Goal: Information Seeking & Learning: Learn about a topic

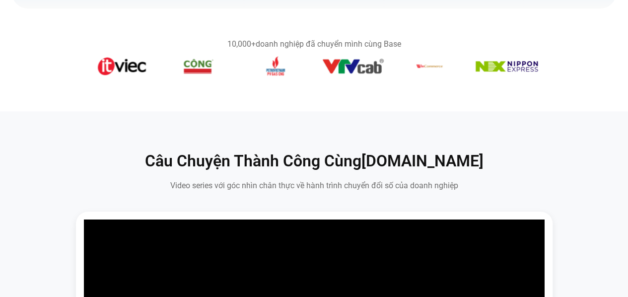
scroll to position [248, 0]
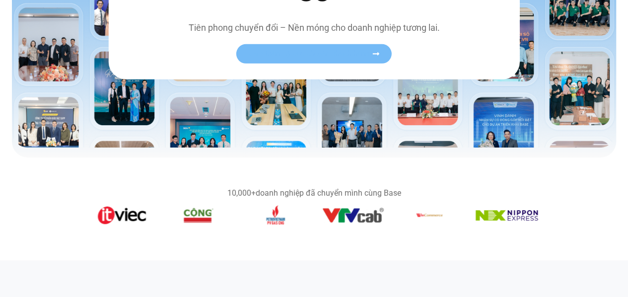
click at [346, 51] on span "Xem toàn bộ câu chuyện khách hàng" at bounding box center [309, 53] width 122 height 7
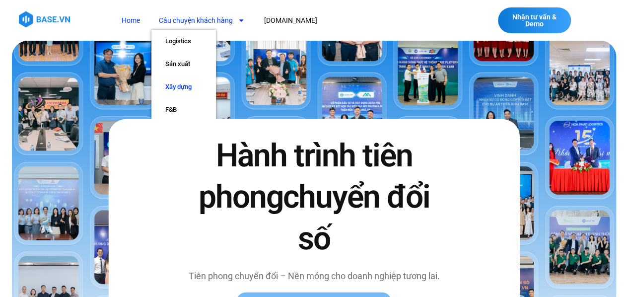
click at [186, 87] on link "Xây dựng" at bounding box center [183, 86] width 65 height 23
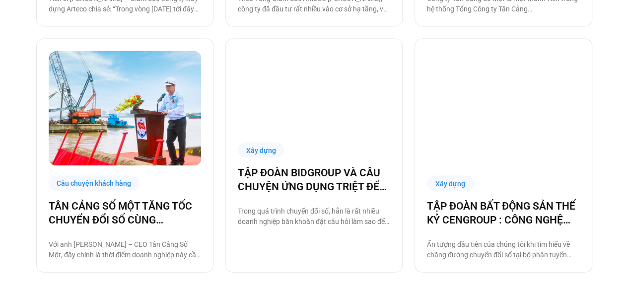
scroll to position [1043, 0]
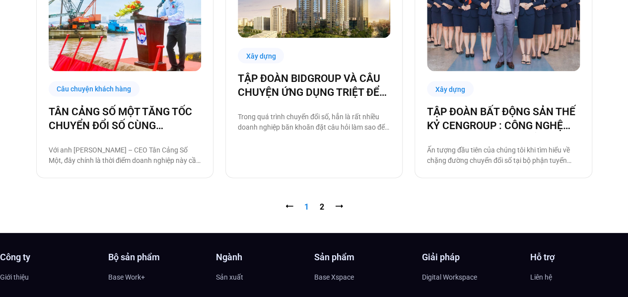
click at [326, 204] on nav "⭠ Trang 1 Trang 2 ⭢" at bounding box center [314, 207] width 556 height 12
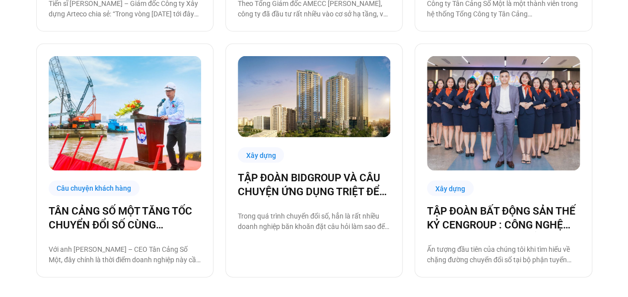
scroll to position [1092, 0]
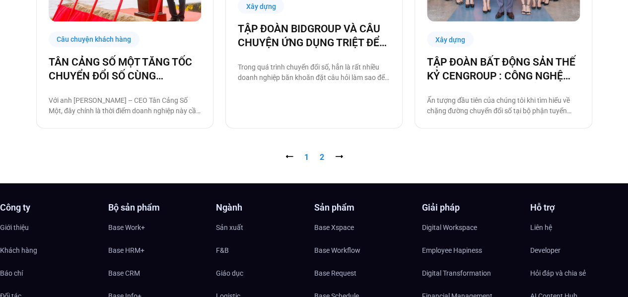
click at [321, 155] on link "Trang 2" at bounding box center [322, 156] width 4 height 9
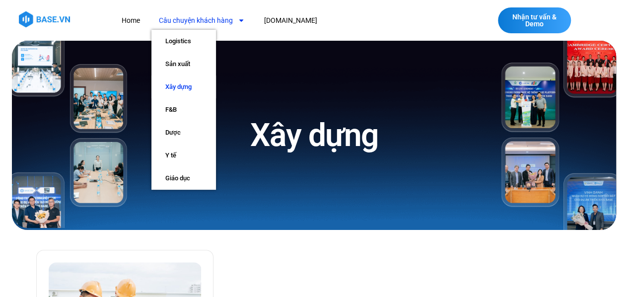
click at [240, 18] on icon "Menu" at bounding box center [241, 20] width 7 height 7
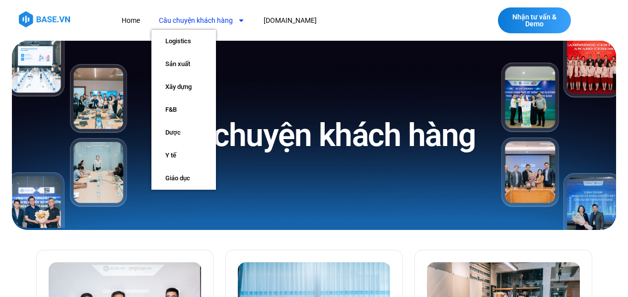
click at [239, 20] on icon "Menu" at bounding box center [241, 20] width 7 height 7
click at [183, 64] on link "Sản xuất" at bounding box center [183, 64] width 65 height 23
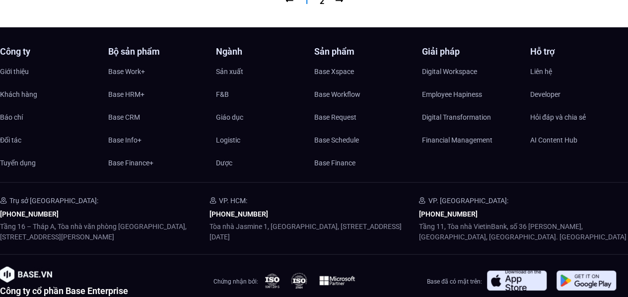
scroll to position [1305, 0]
